Goal: Task Accomplishment & Management: Use online tool/utility

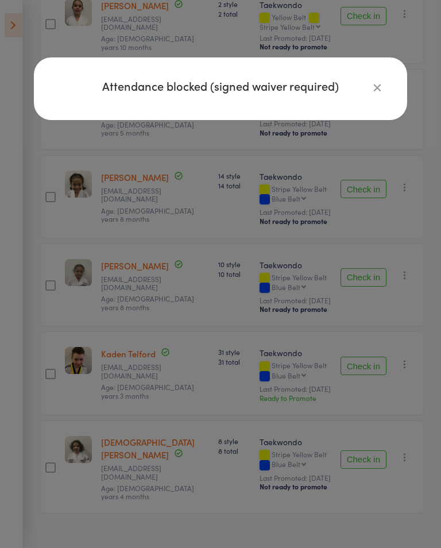
click at [375, 90] on icon "button" at bounding box center [377, 87] width 13 height 13
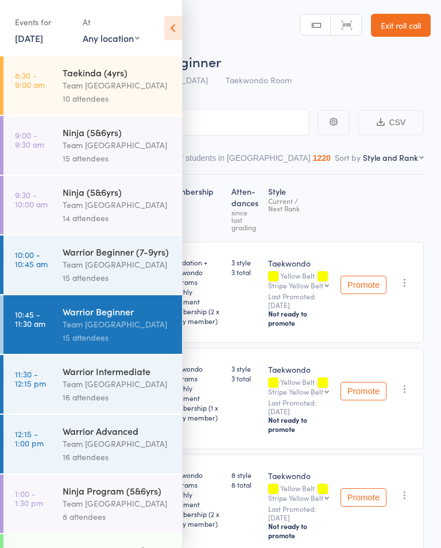
click at [180, 22] on icon at bounding box center [173, 28] width 18 height 24
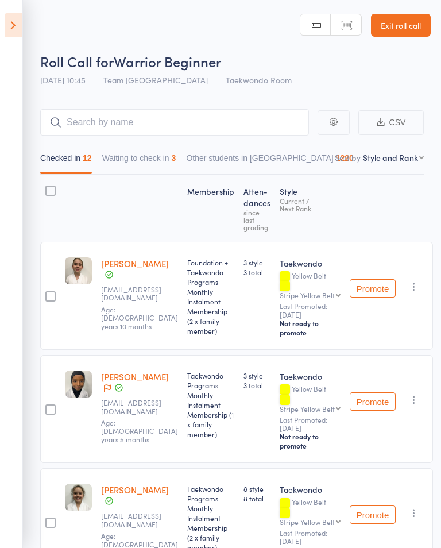
click at [167, 160] on button "Waiting to check in 3" at bounding box center [139, 161] width 74 height 26
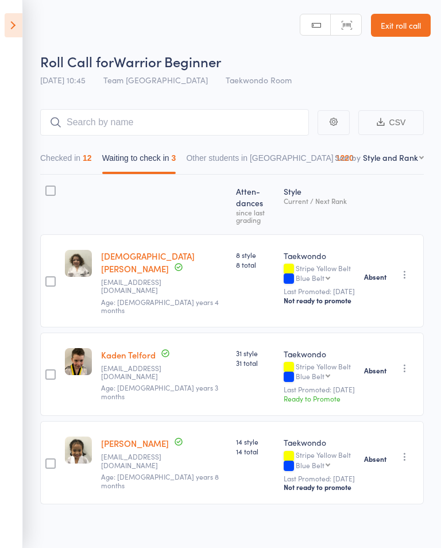
click at [13, 30] on icon at bounding box center [14, 25] width 18 height 24
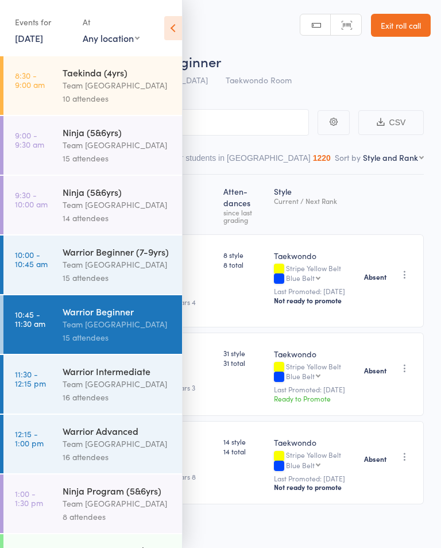
click at [77, 386] on div "Team [GEOGRAPHIC_DATA]" at bounding box center [118, 383] width 110 height 13
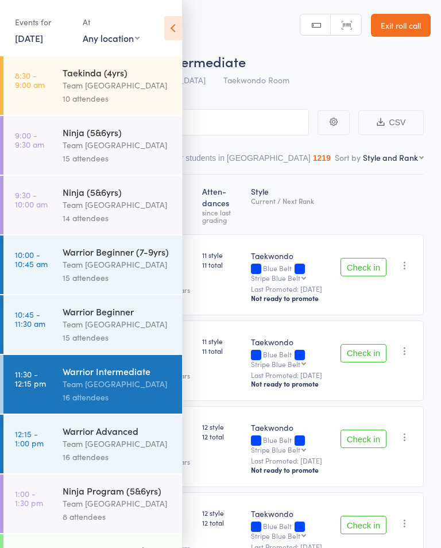
click at [181, 29] on icon at bounding box center [173, 28] width 18 height 24
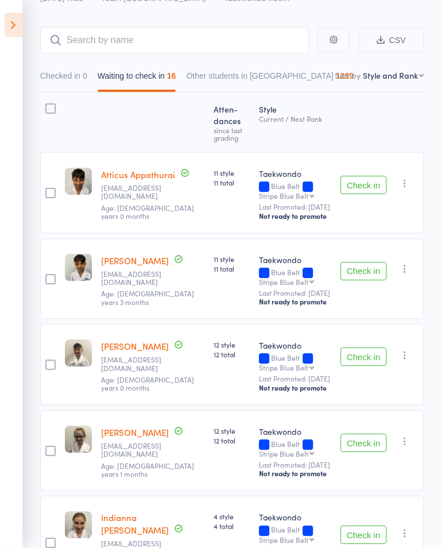
scroll to position [82, 0]
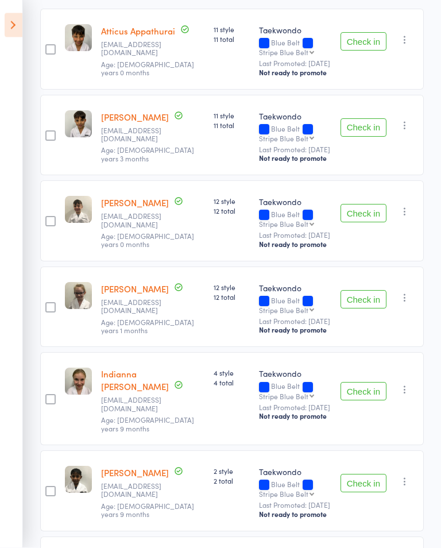
click at [365, 223] on button "Check in" at bounding box center [363, 213] width 46 height 18
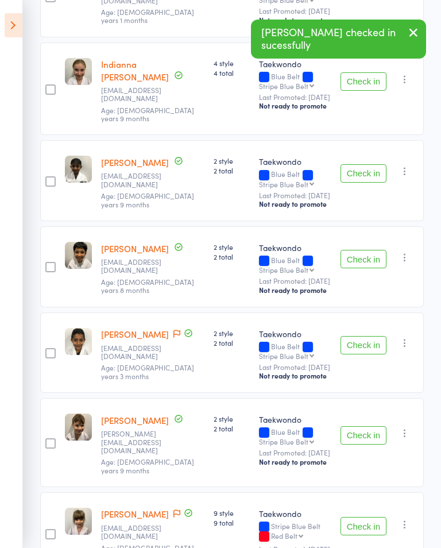
scroll to position [451, 0]
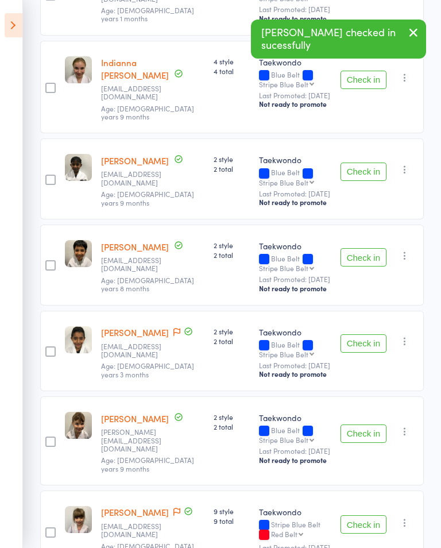
click at [357, 266] on button "Check in" at bounding box center [363, 257] width 46 height 18
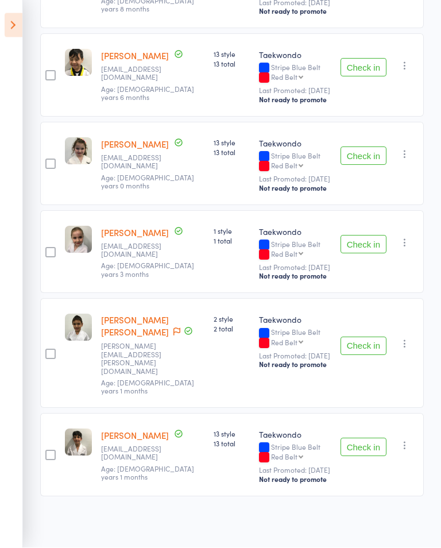
scroll to position [1036, 0]
click at [367, 254] on button "Check in" at bounding box center [363, 244] width 46 height 18
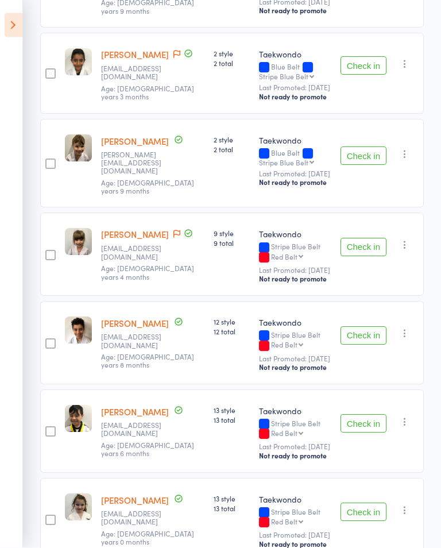
scroll to position [643, 0]
click at [366, 256] on button "Check in" at bounding box center [363, 247] width 46 height 18
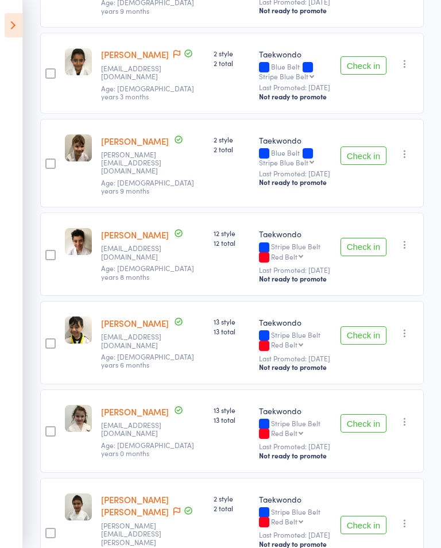
click at [361, 256] on button "Check in" at bounding box center [363, 247] width 46 height 18
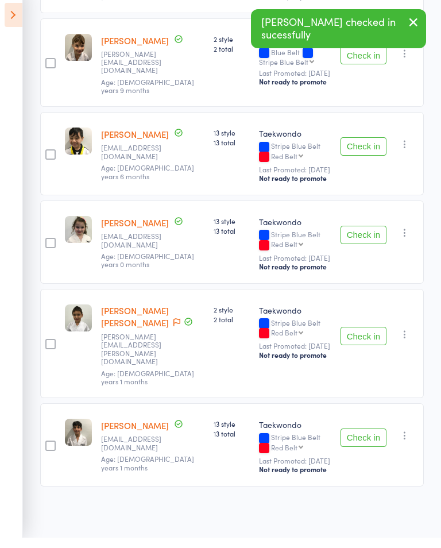
scroll to position [735, 0]
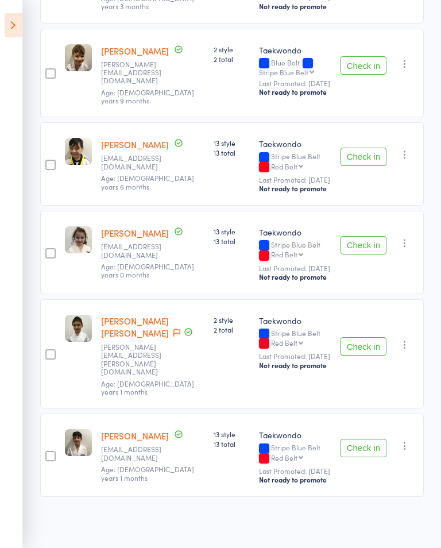
click at [365, 457] on button "Check in" at bounding box center [363, 448] width 46 height 18
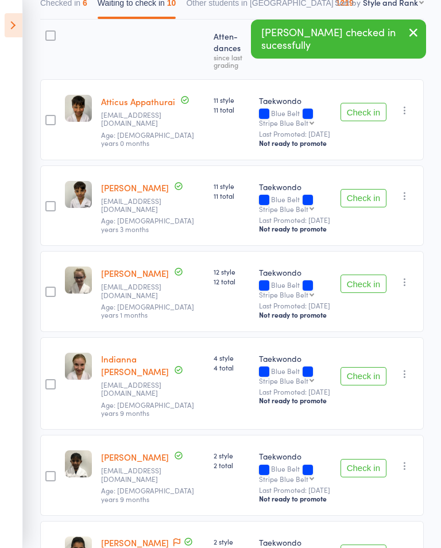
scroll to position [156, 0]
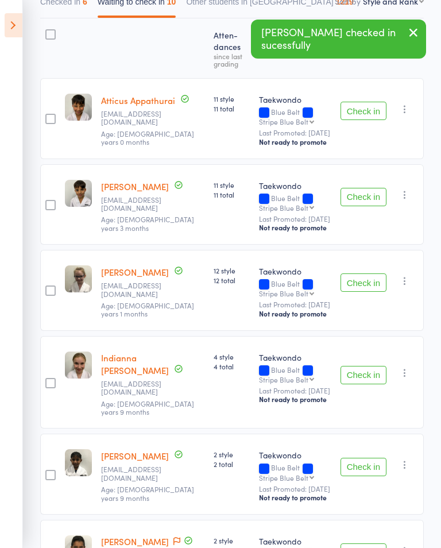
click at [365, 292] on button "Check in" at bounding box center [363, 282] width 46 height 18
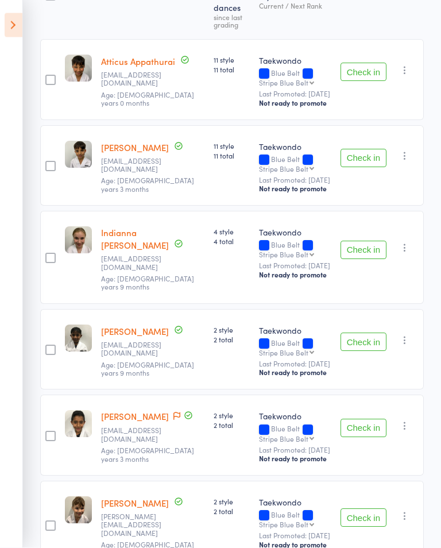
scroll to position [195, 0]
click at [368, 351] on button "Check in" at bounding box center [363, 341] width 46 height 18
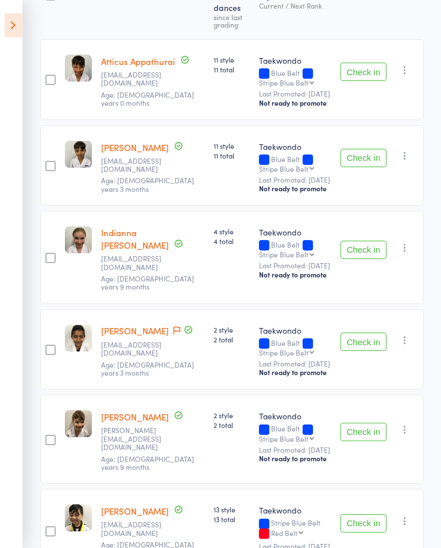
click at [366, 441] on button "Check in" at bounding box center [363, 432] width 46 height 18
